Goal: Transaction & Acquisition: Subscribe to service/newsletter

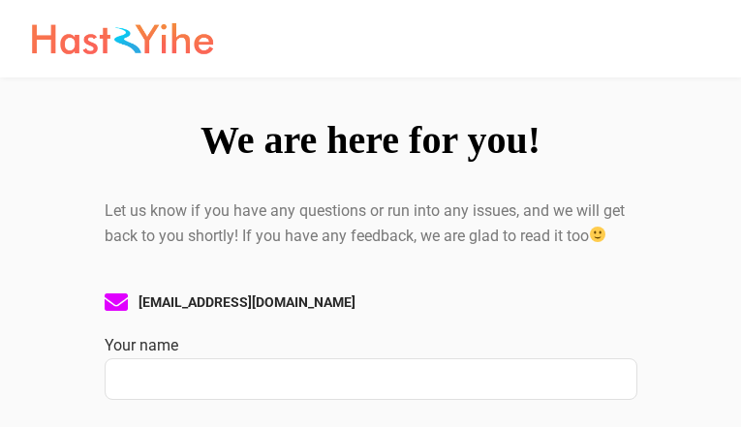
type input "TLQgJlgXpMn"
type input "ukujuweja66@gmail.com"
type input "xYMhPisRn"
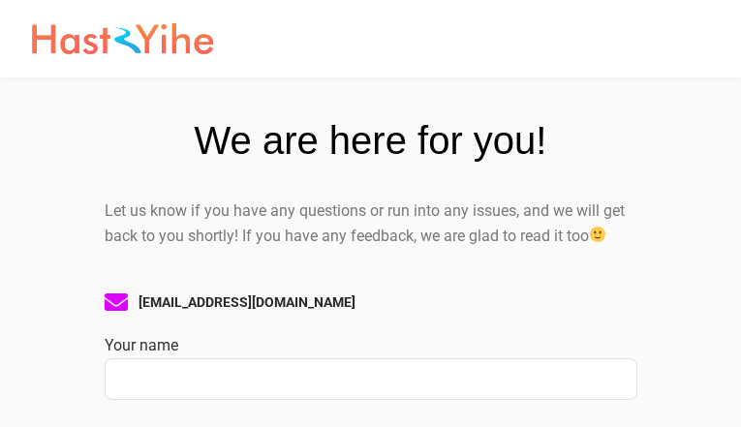
type input "pNIIbYsuOwuQHEG"
type input "[EMAIL_ADDRESS][DOMAIN_NAME]"
type input "QTvtOBMBDs"
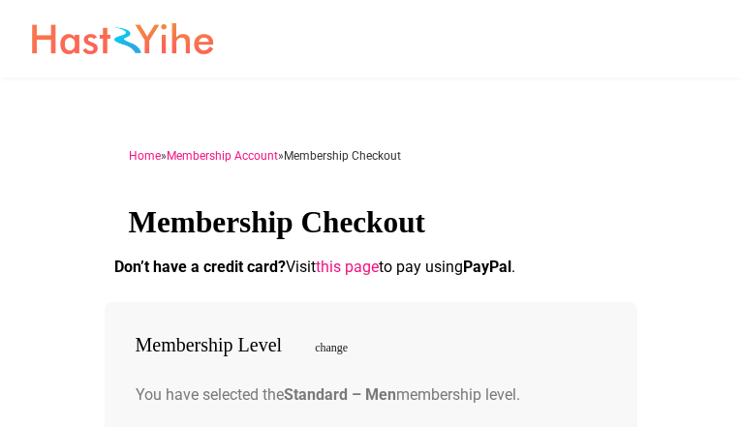
type input "CHlQeRDiGadwy"
type input "ukujuweja66@gmail.com"
type input "CufEkXkRtMQ"
checkbox input "false"
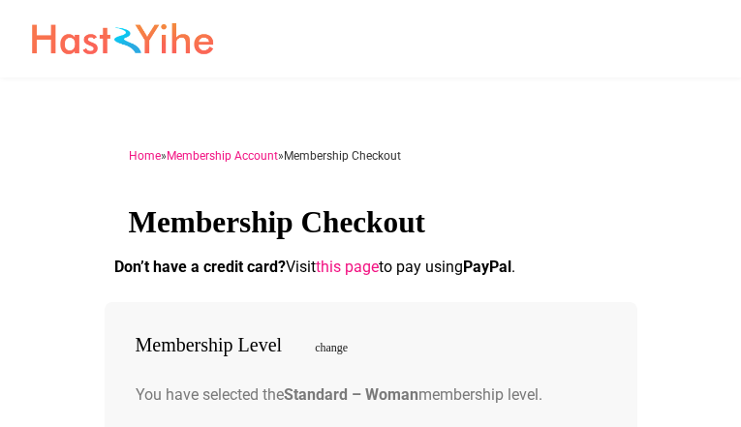
type input "WsLXHbDvNEgIQ"
type input "ukujuweja66@gmail.com"
type input "WfVEAzDq"
checkbox input "false"
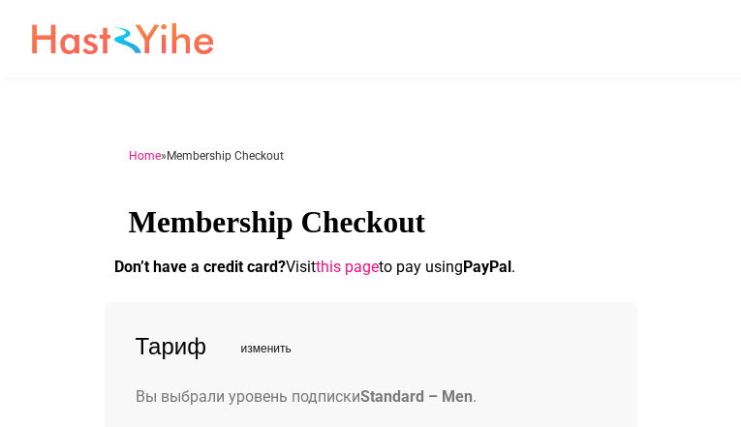
type input "tISoIfbTmBe"
type input "[EMAIL_ADDRESS][DOMAIN_NAME]"
type input "LcQciFeMmEQfD"
checkbox input "false"
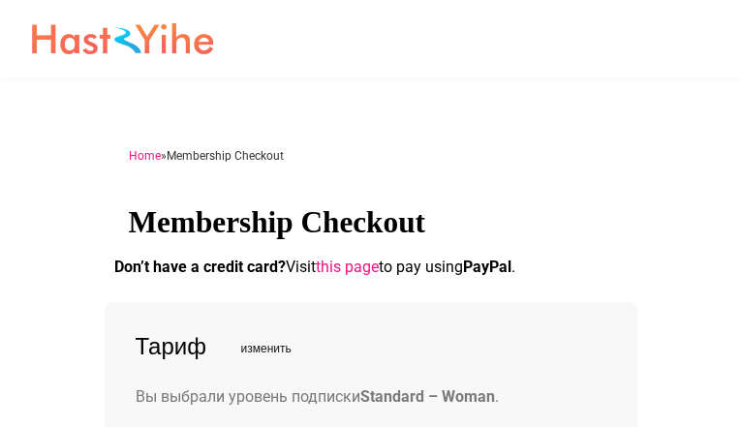
type input "zEyAWkiZdOjAFOXK"
type input "[EMAIL_ADDRESS][DOMAIN_NAME]"
type input "ukujuweja66@gmail.com"
type input "vJAvclztSNHvL"
checkbox input "false"
